Goal: Find specific page/section: Find specific page/section

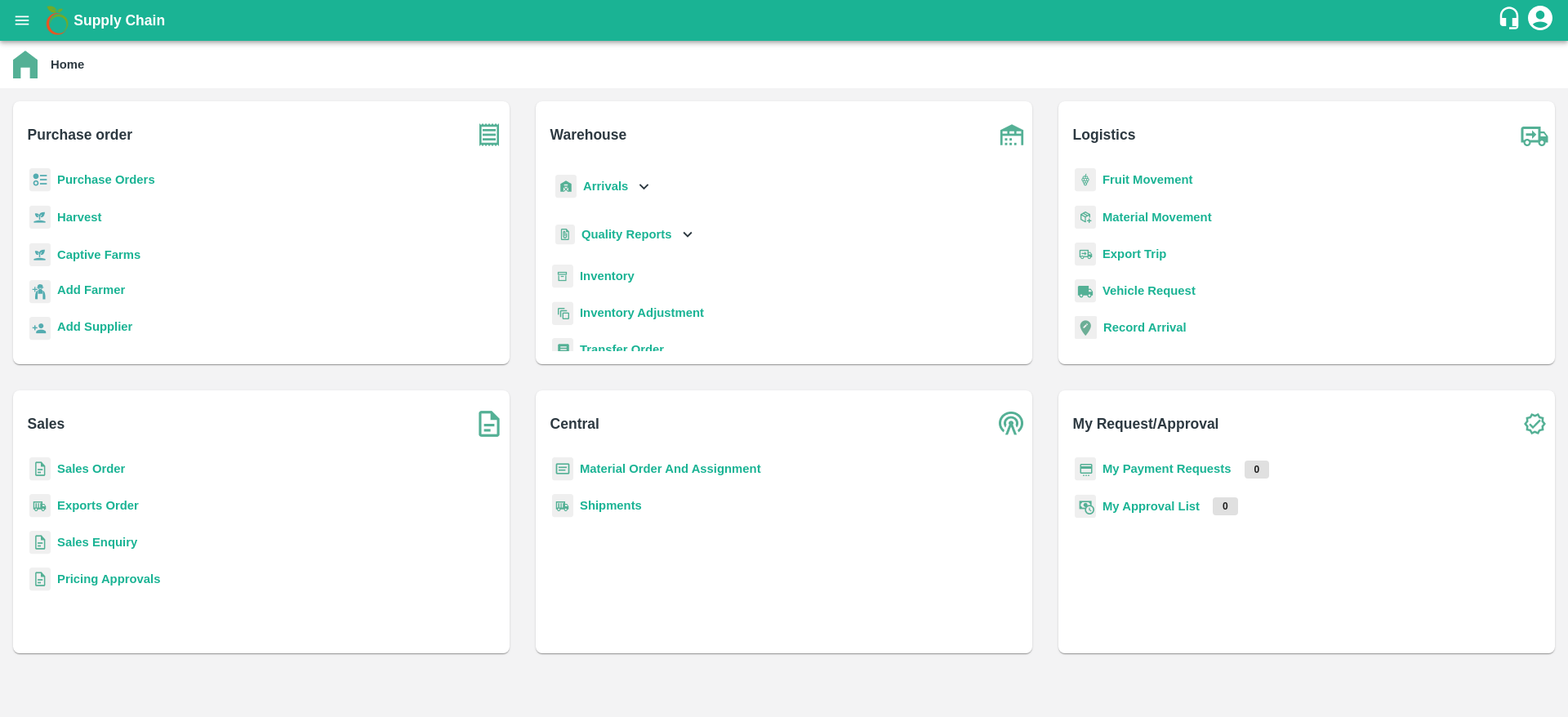
click at [610, 270] on b "Inventory" at bounding box center [608, 276] width 55 height 13
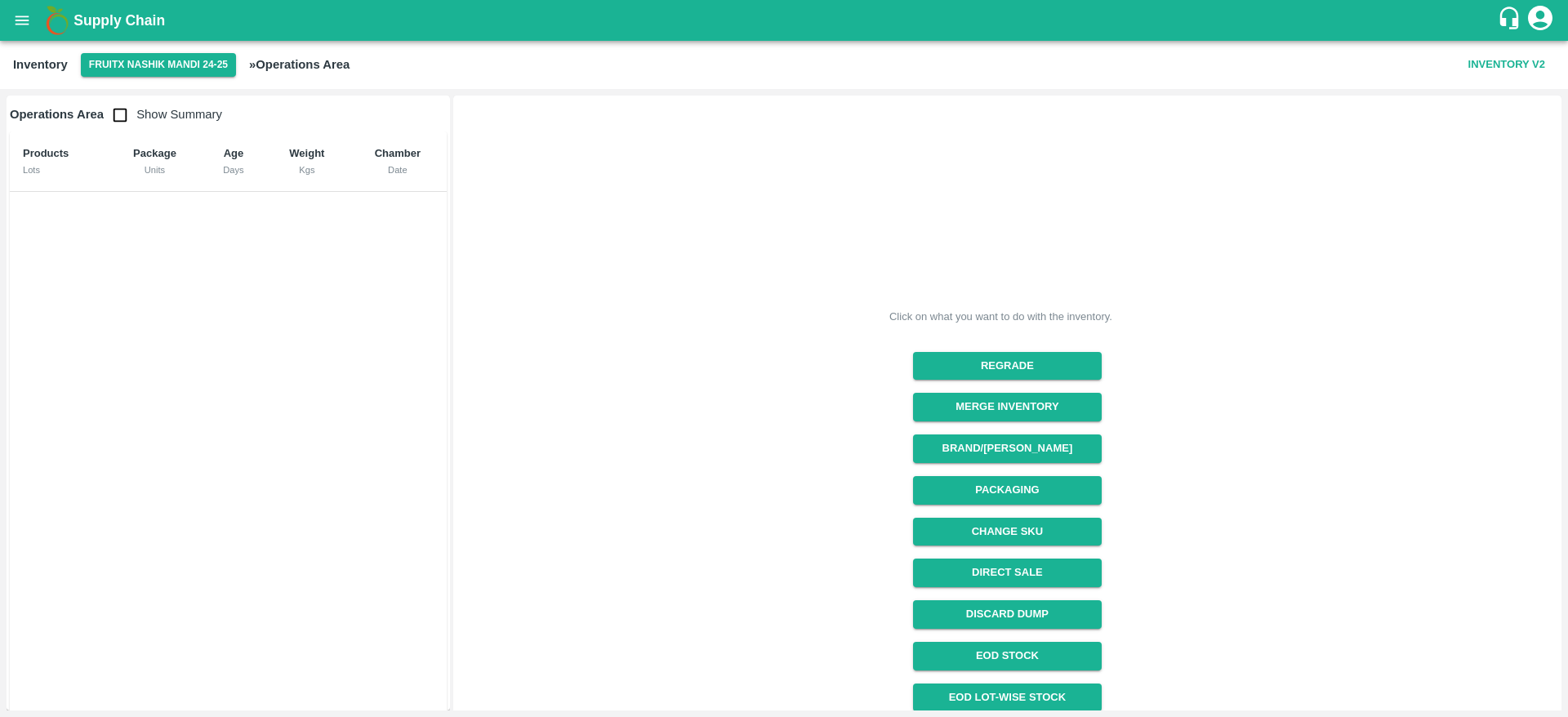
click at [23, 18] on icon "open drawer" at bounding box center [22, 20] width 18 height 18
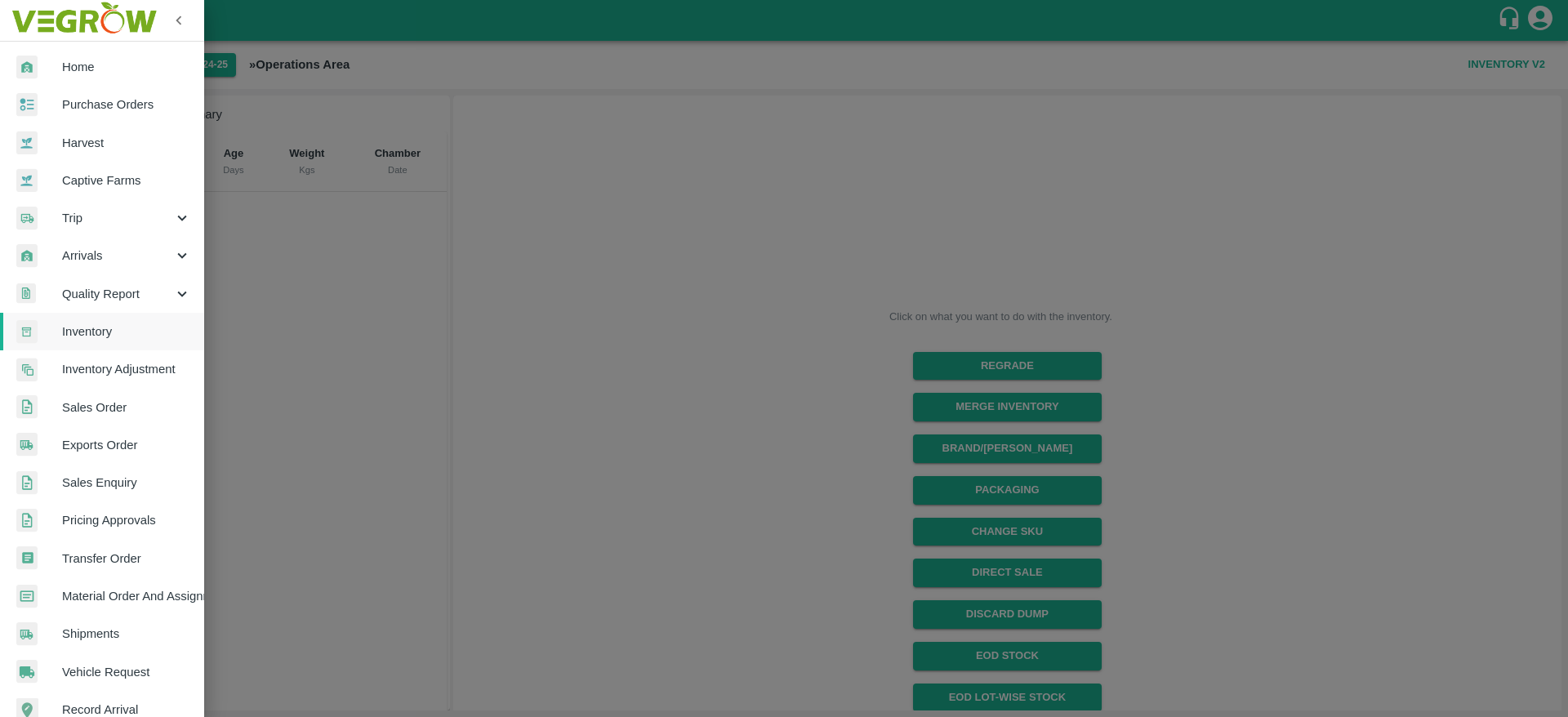
click at [492, 342] on div at bounding box center [784, 358] width 1568 height 717
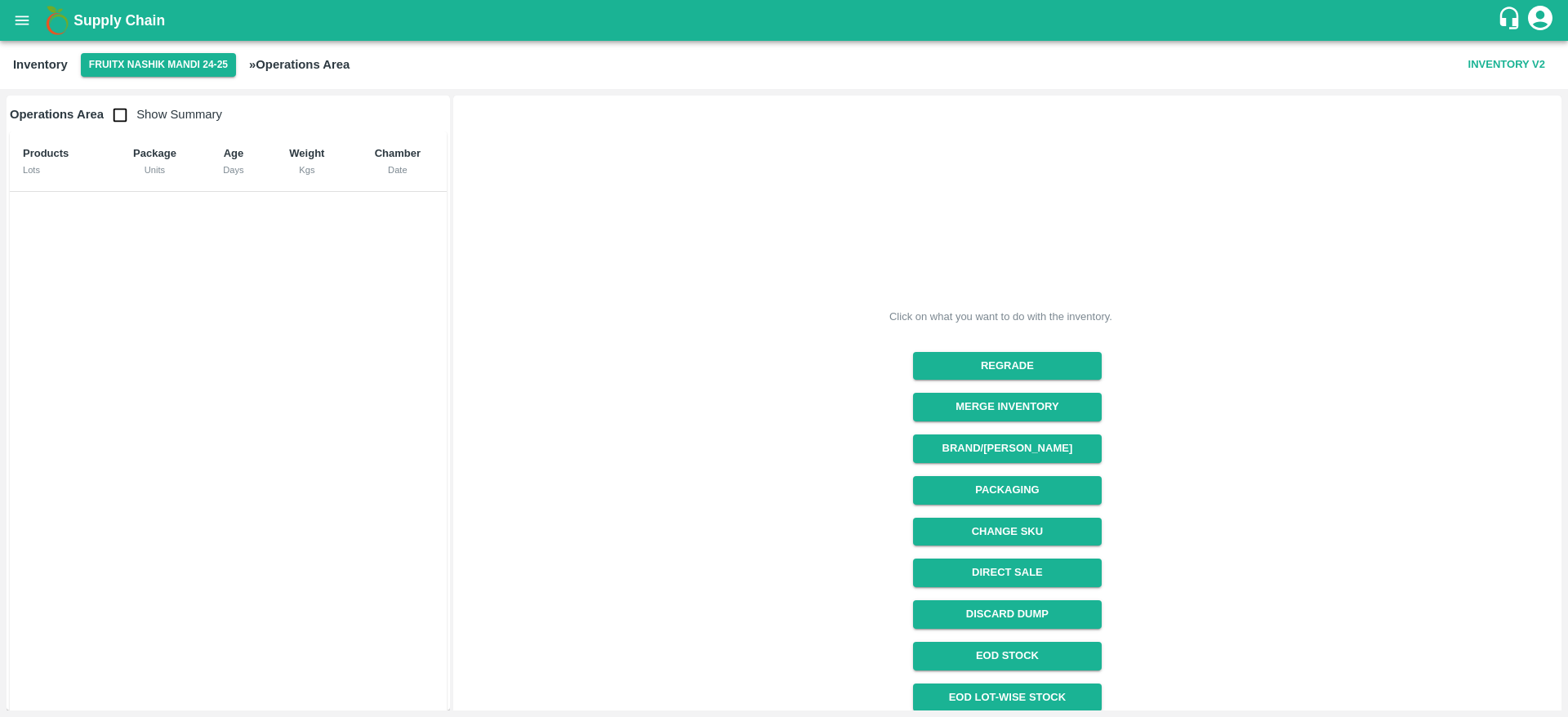
scroll to position [92, 0]
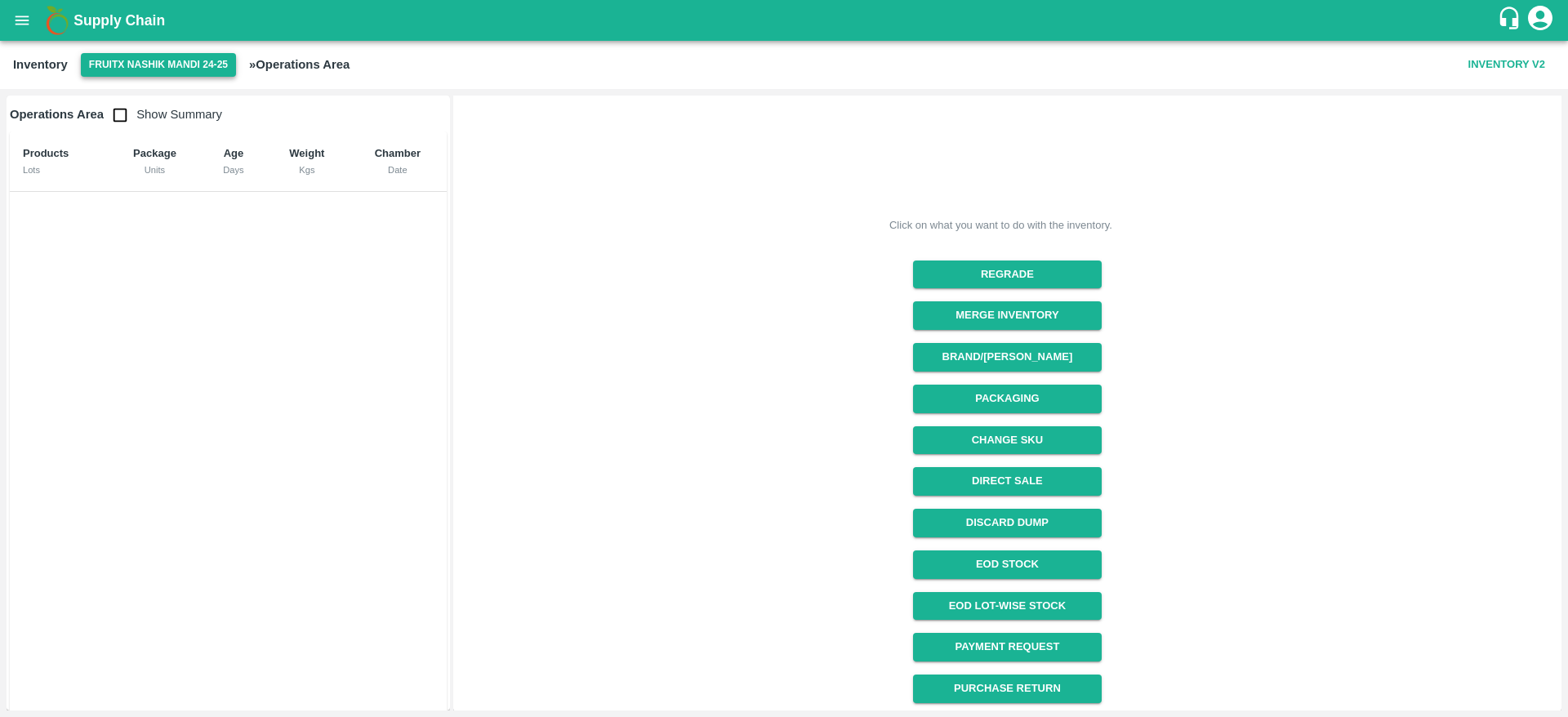
click at [140, 57] on button "FruitX Nashik Mandi 24-25" at bounding box center [158, 65] width 156 height 24
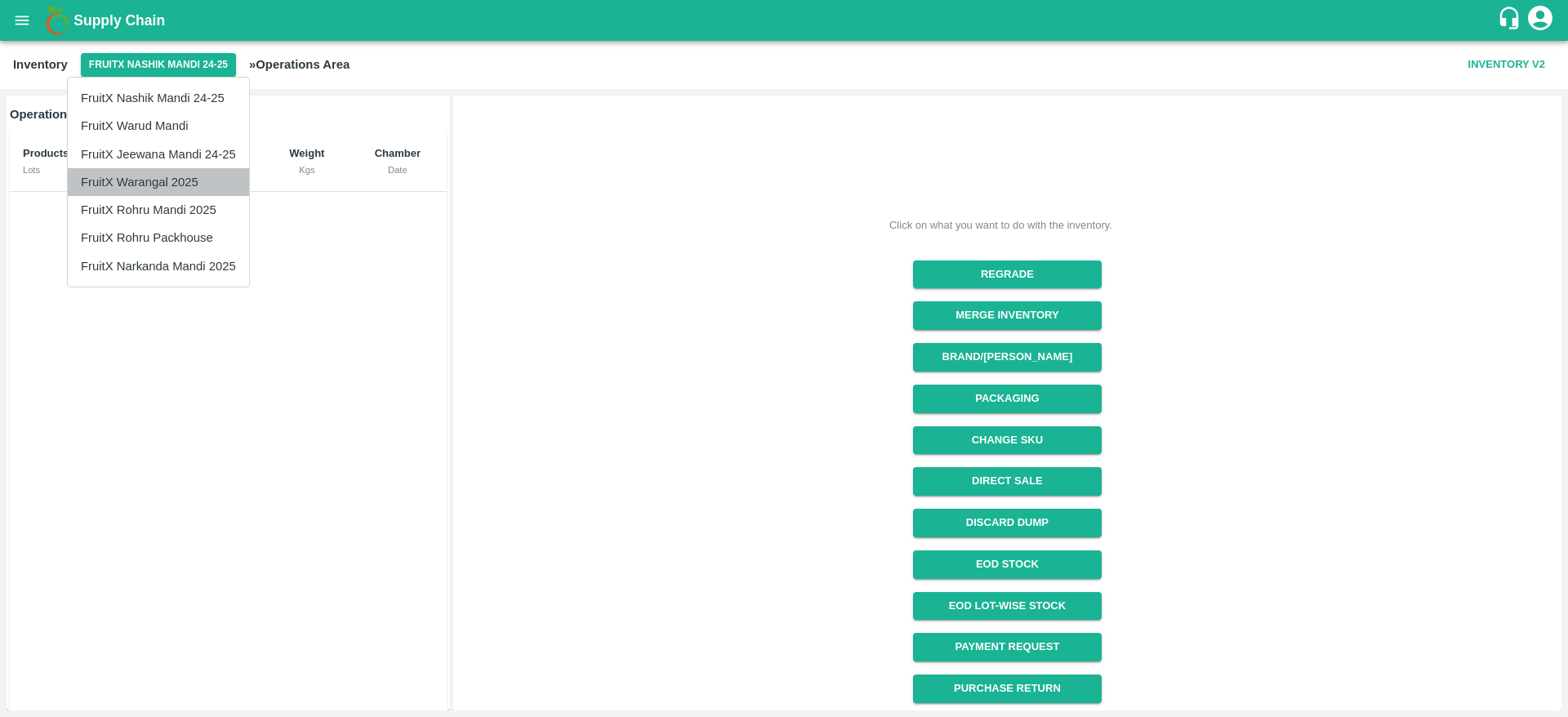
click at [174, 183] on li "FruitX Warangal 2025" at bounding box center [158, 182] width 181 height 27
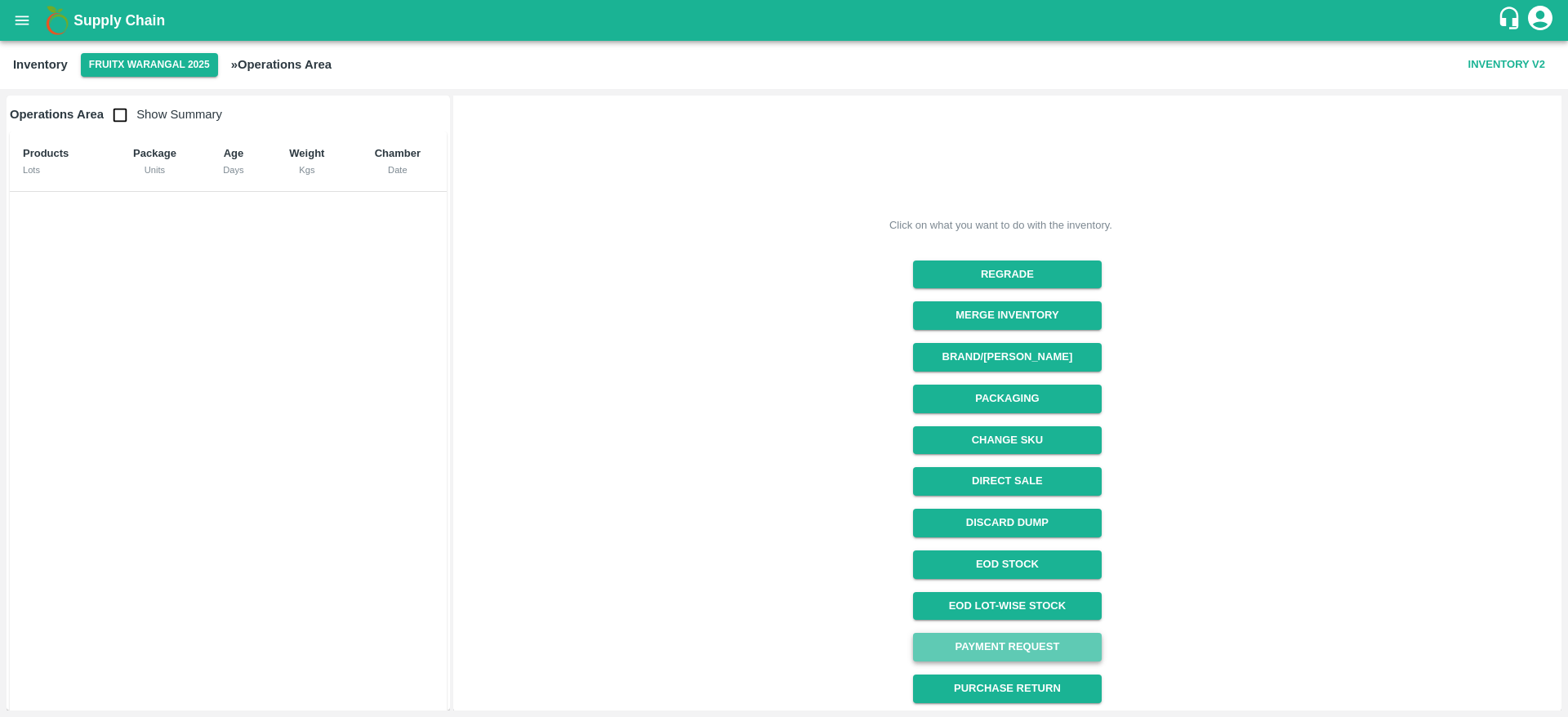
click at [1020, 646] on link "Payment Request" at bounding box center [1008, 647] width 189 height 28
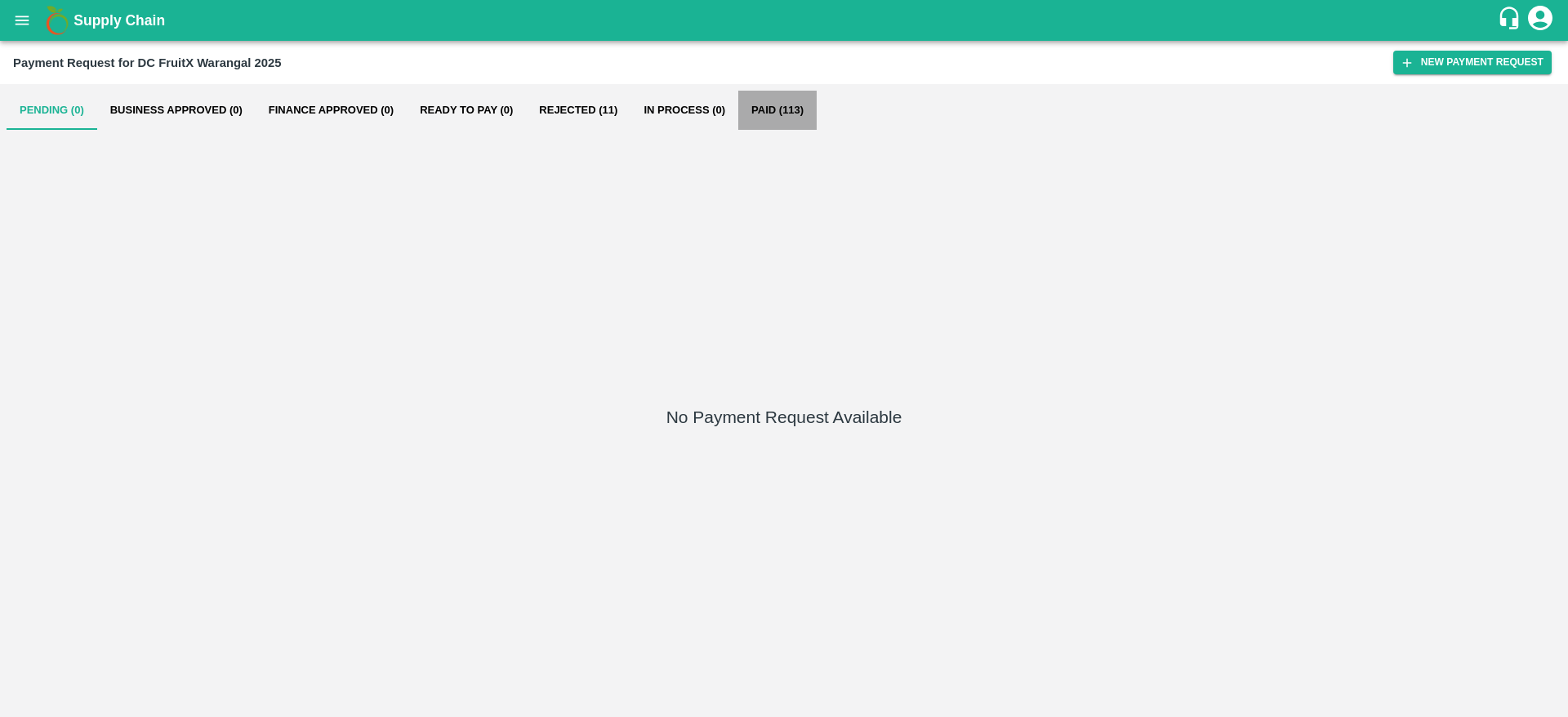
click at [770, 103] on button "Paid (113)" at bounding box center [778, 110] width 79 height 39
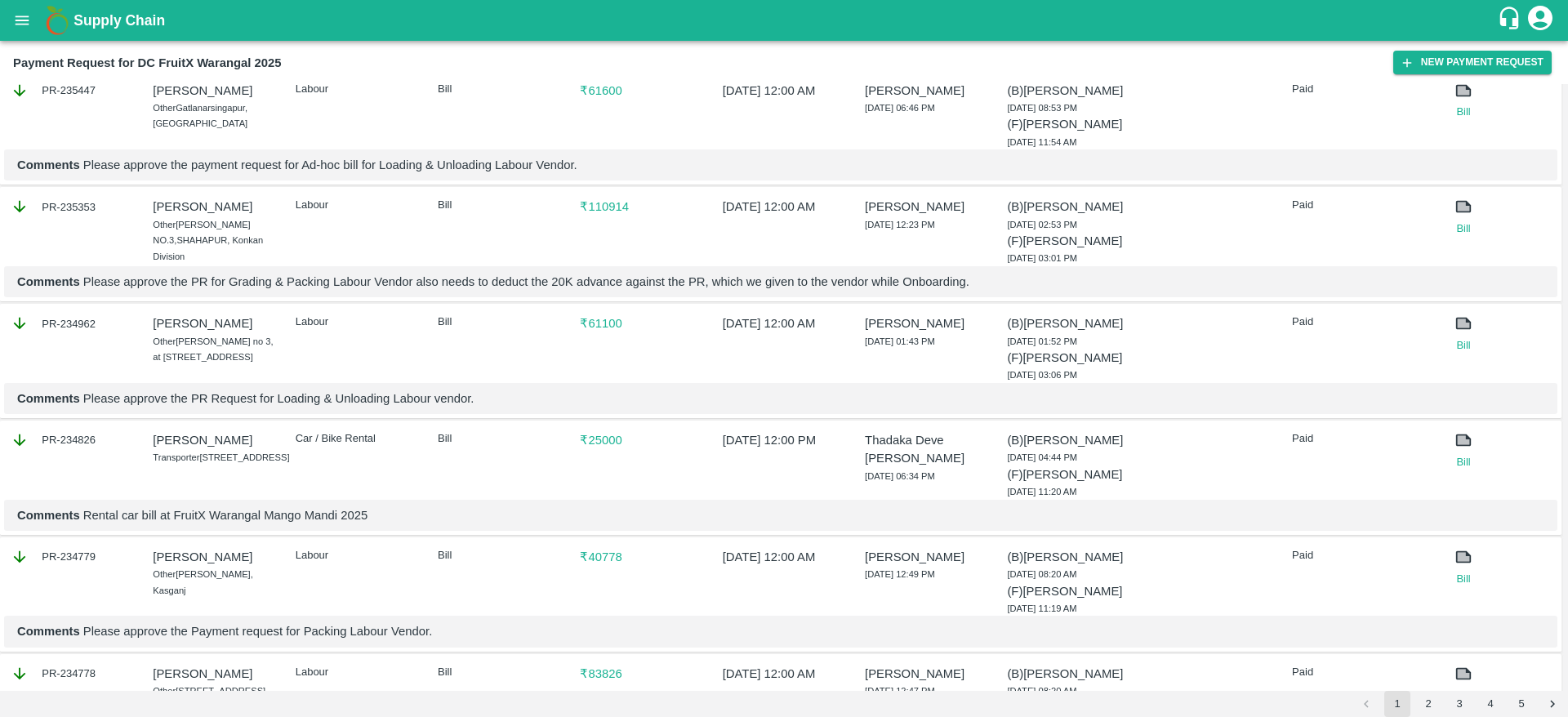
scroll to position [2254, 0]
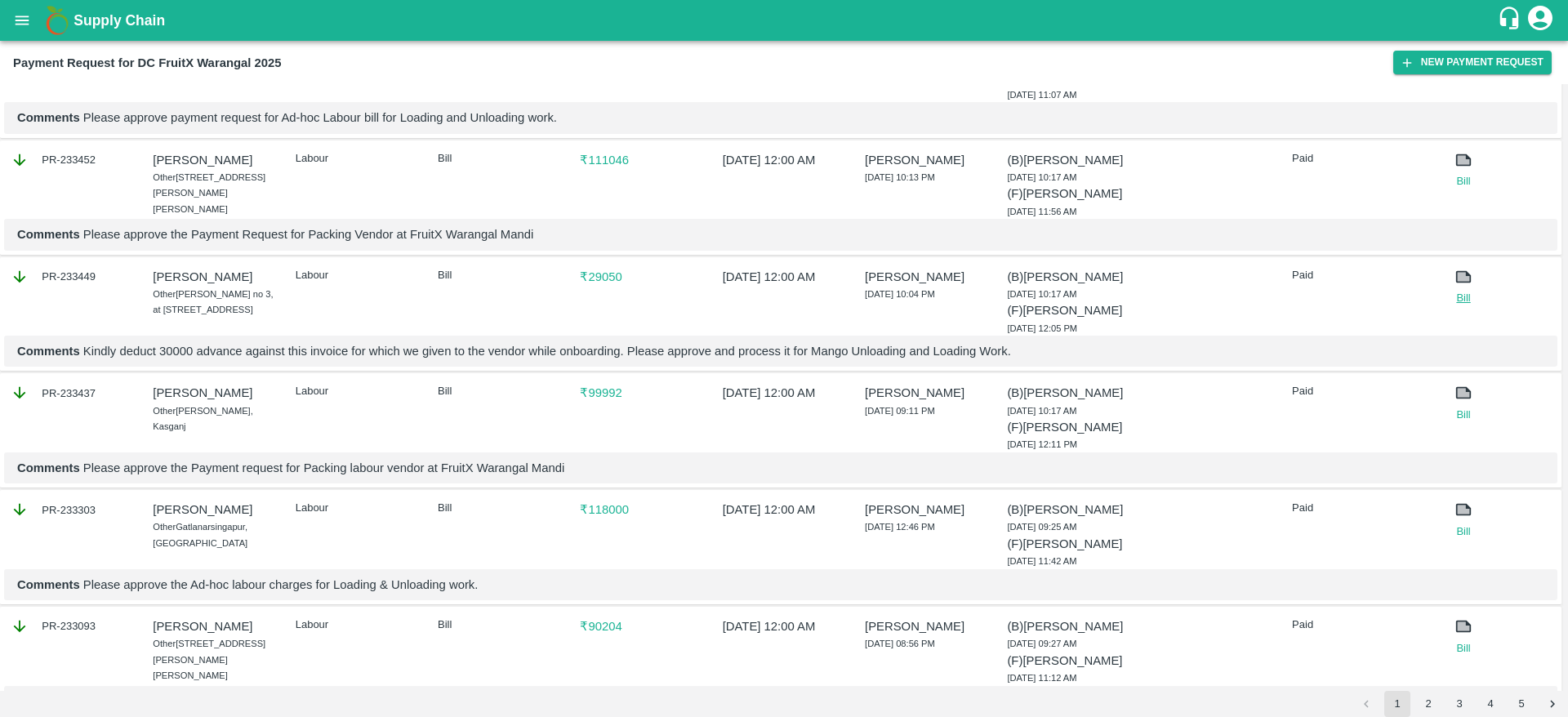
click at [1465, 307] on link "Bill" at bounding box center [1463, 299] width 58 height 16
